Goal: Book appointment/travel/reservation

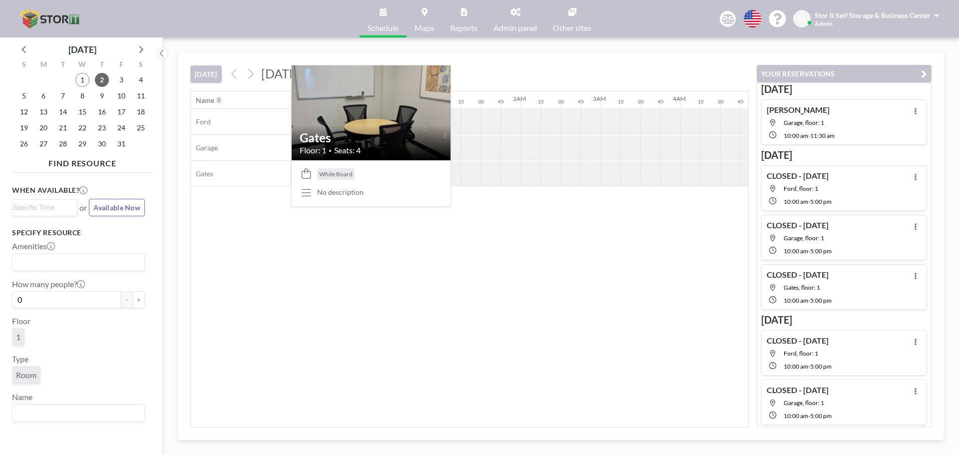
scroll to position [0, 1118]
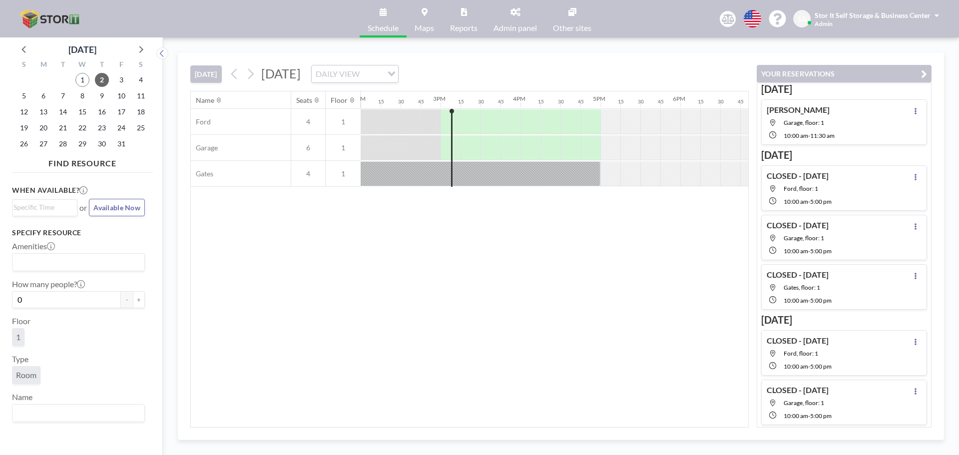
drag, startPoint x: 613, startPoint y: 259, endPoint x: 613, endPoint y: 7, distance: 251.6
click at [613, 251] on div "Name Seats Floor 12AM 15 30 45 1AM 15 30 45 2AM 15 30 45 3AM 15 30 45 4AM 15 30…" at bounding box center [469, 259] width 557 height 336
click at [492, 122] on div at bounding box center [492, 121] width 15 height 25
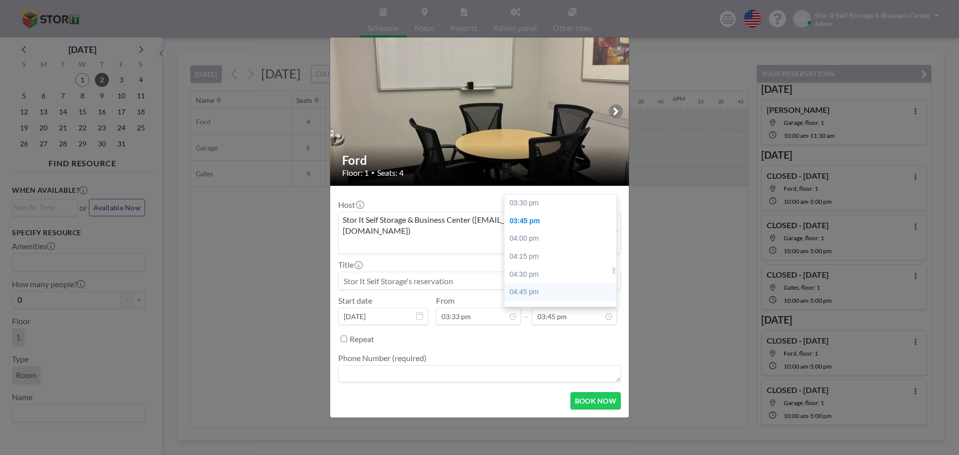
scroll to position [1119, 0]
click at [539, 266] on div "04:45 pm" at bounding box center [562, 275] width 117 height 18
type input "04:45 pm"
click at [435, 365] on textarea at bounding box center [479, 373] width 283 height 17
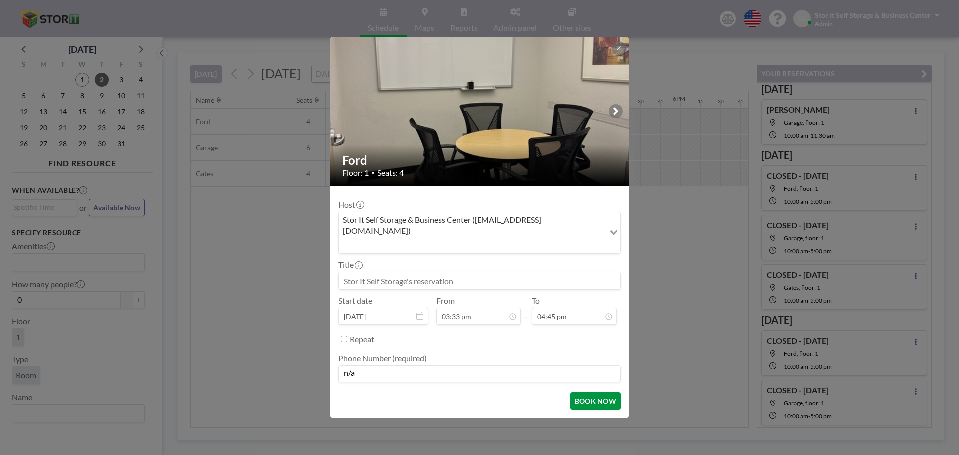
type textarea "n/a"
click at [594, 392] on button "BOOK NOW" at bounding box center [595, 400] width 50 height 17
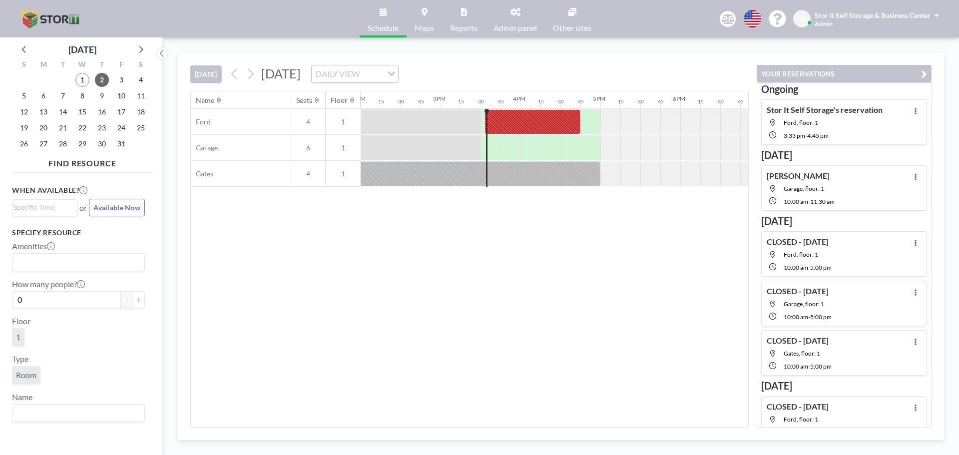
click at [646, 252] on div "Name Seats Floor 12AM 15 30 45 1AM 15 30 45 2AM 15 30 45 3AM 15 30 45 4AM 15 30…" at bounding box center [469, 259] width 557 height 336
